Goal: Navigation & Orientation: Find specific page/section

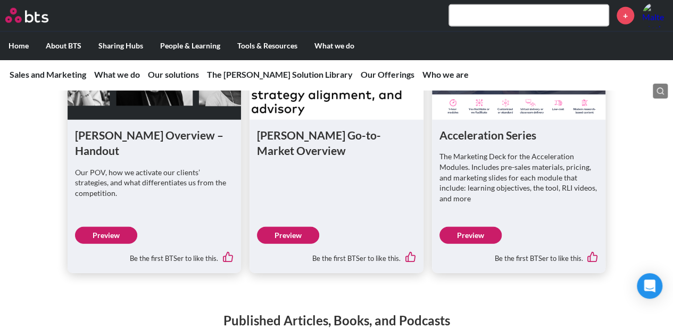
scroll to position [1419, 0]
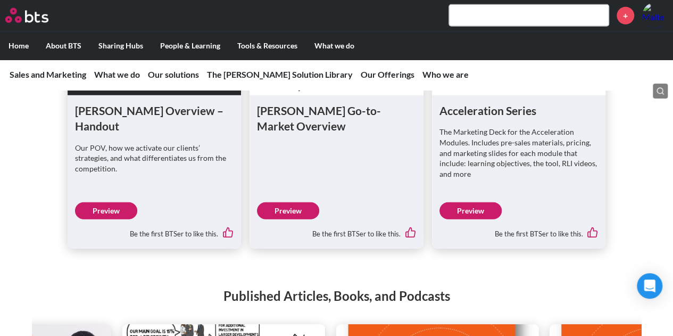
click at [463, 219] on link "Preview" at bounding box center [471, 210] width 62 height 17
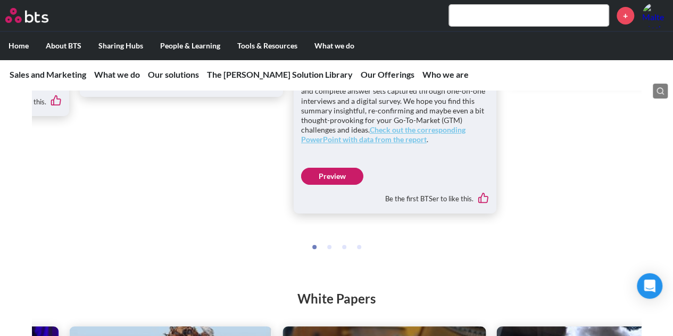
scroll to position [2058, 0]
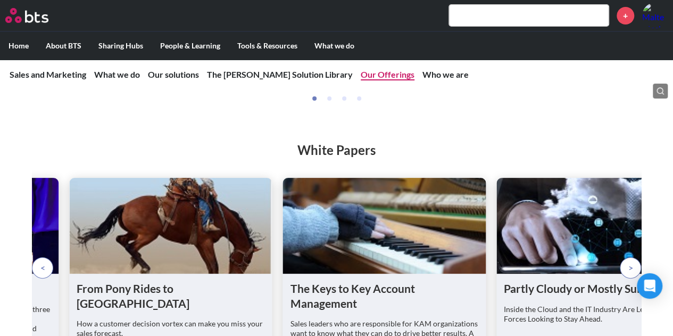
click at [361, 76] on link "Our Offerings" at bounding box center [388, 74] width 54 height 10
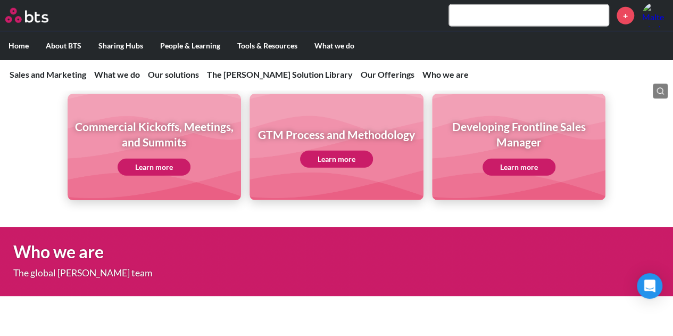
scroll to position [3454, 0]
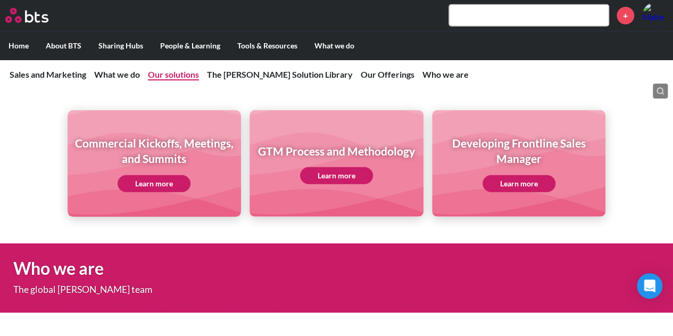
click at [169, 70] on link "Our solutions" at bounding box center [173, 74] width 51 height 10
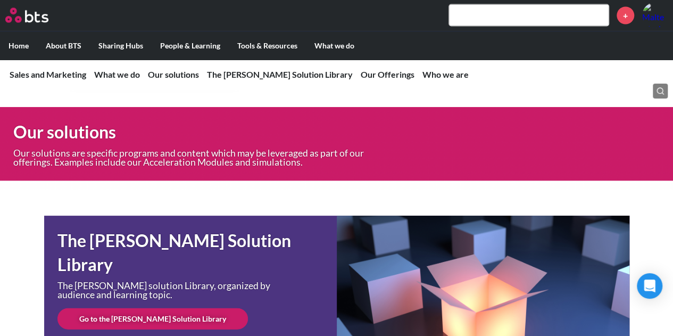
scroll to position [3215, 0]
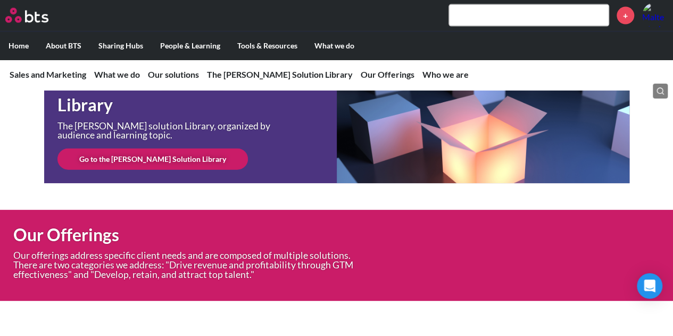
click at [160, 164] on link "Go to the [PERSON_NAME] Solution Library" at bounding box center [152, 158] width 191 height 21
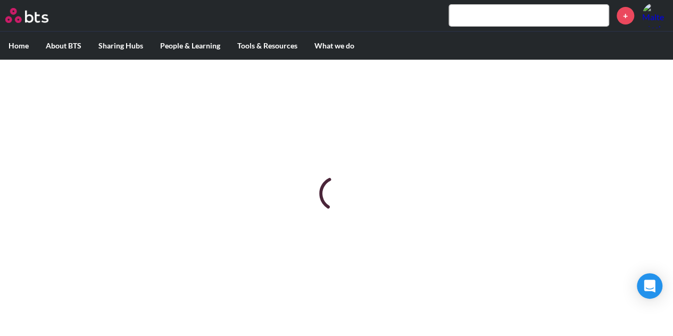
scroll to position [0, 0]
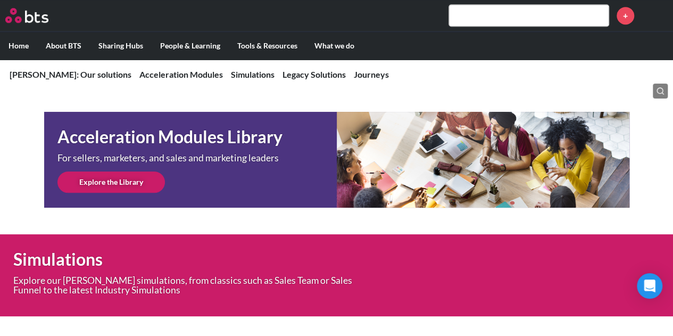
scroll to position [373, 0]
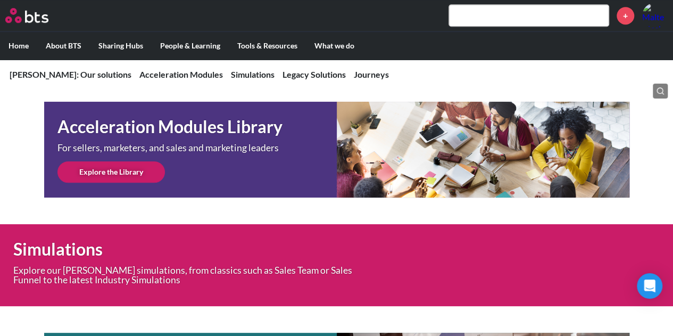
click at [126, 171] on link "Explore the Library" at bounding box center [111, 171] width 108 height 21
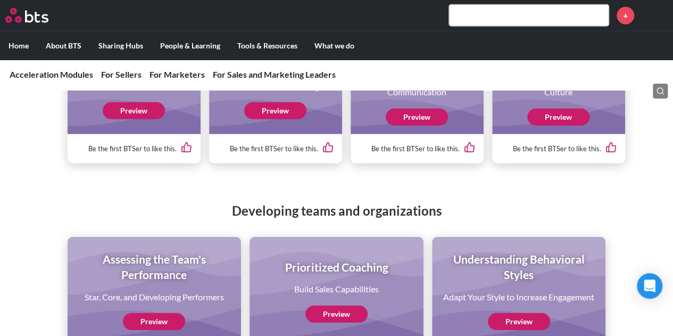
scroll to position [3392, 0]
